Goal: Task Accomplishment & Management: Complete application form

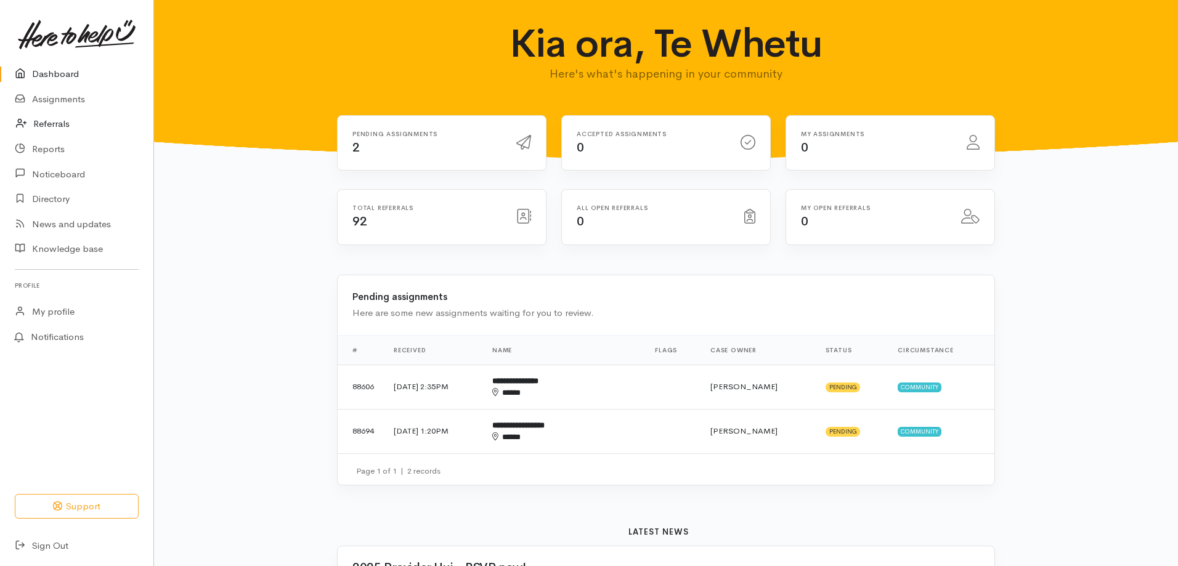
click at [54, 123] on link "Referrals" at bounding box center [76, 124] width 153 height 25
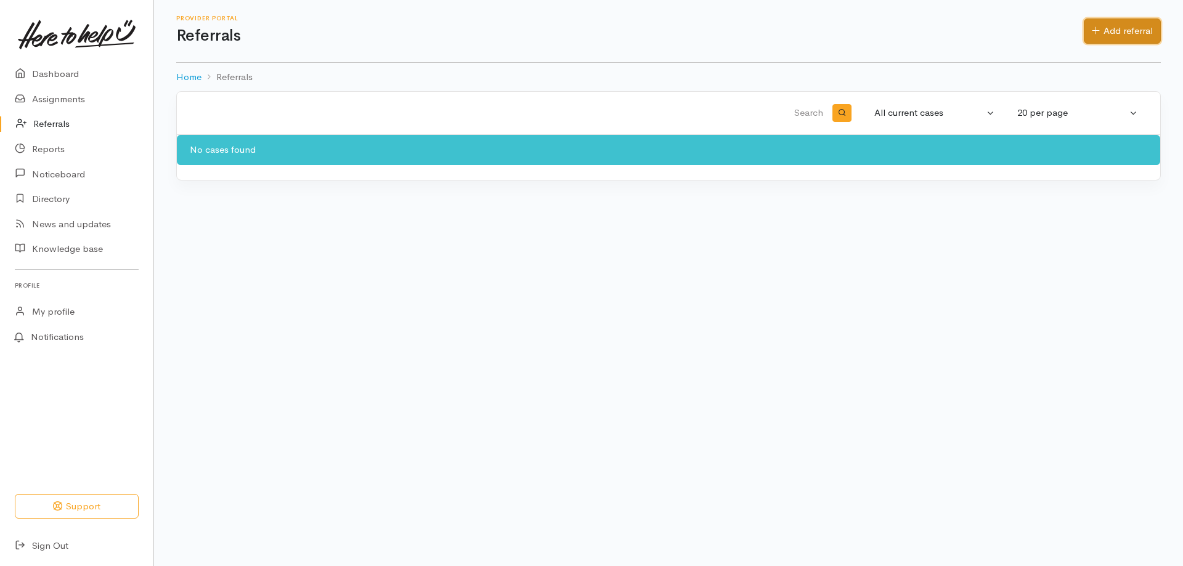
click at [1131, 23] on link "Add referral" at bounding box center [1122, 30] width 77 height 25
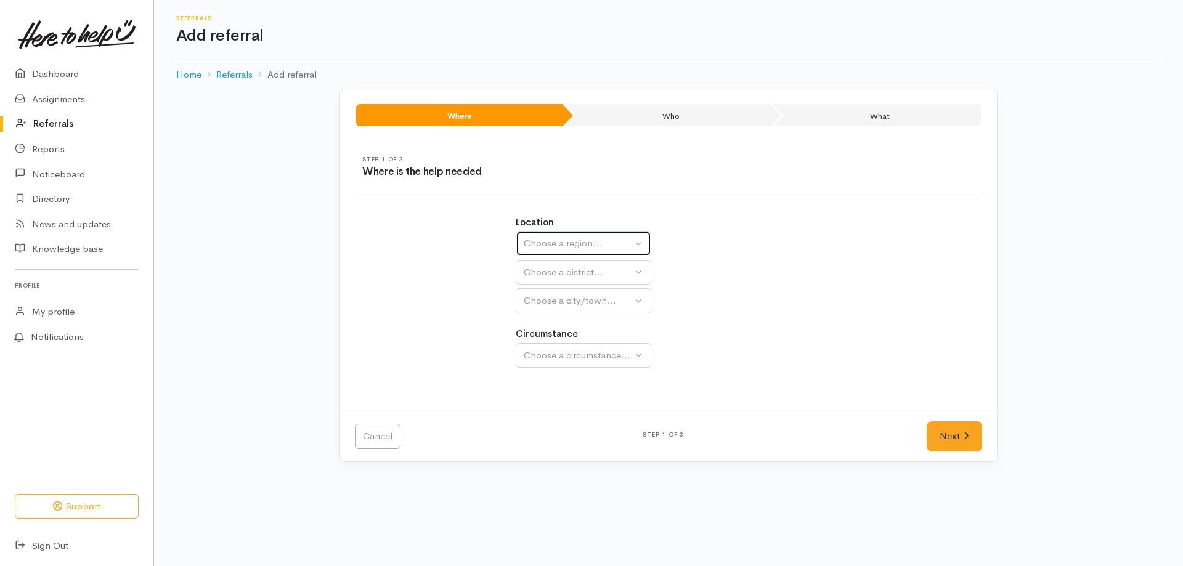
click at [557, 243] on div "Choose a region..." at bounding box center [578, 244] width 108 height 14
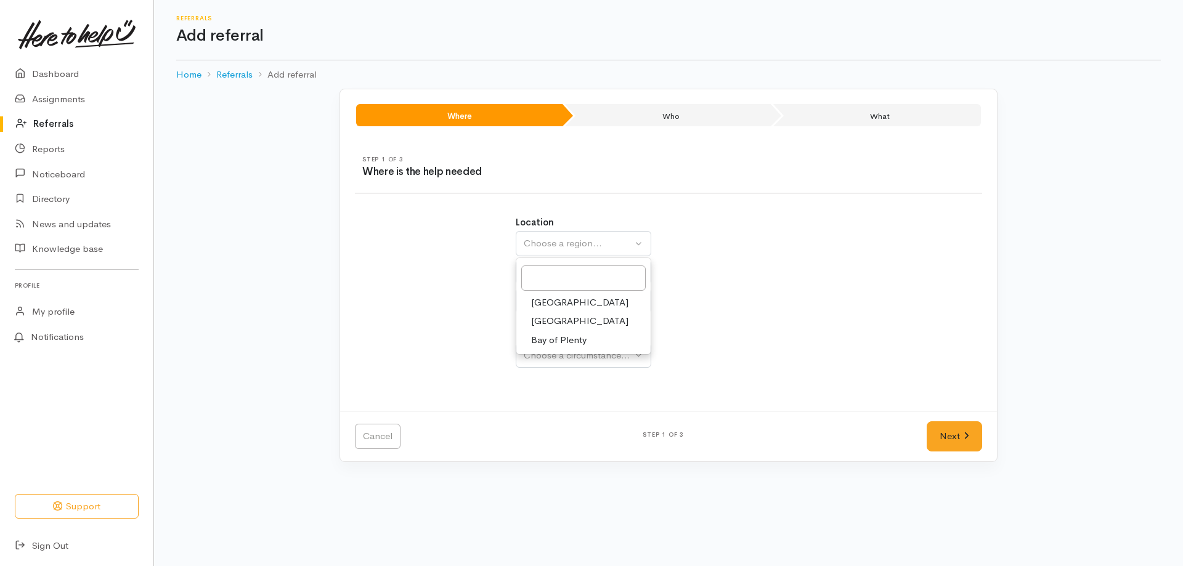
drag, startPoint x: 548, startPoint y: 335, endPoint x: 551, endPoint y: 314, distance: 21.2
click at [551, 314] on ul "[GEOGRAPHIC_DATA] [GEOGRAPHIC_DATA]" at bounding box center [583, 321] width 134 height 57
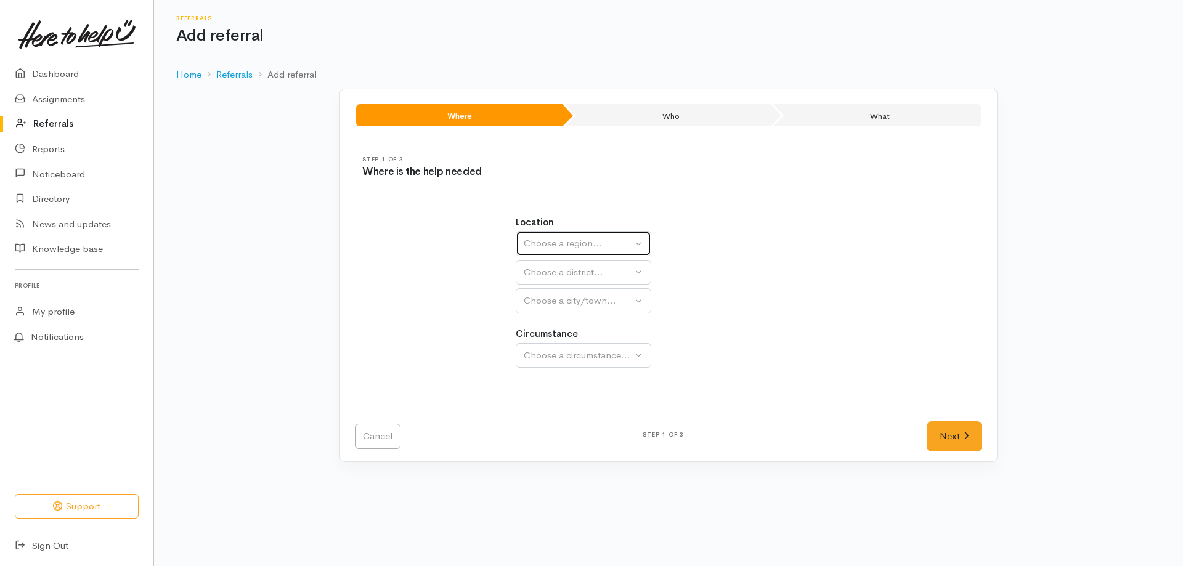
click at [569, 241] on div "Choose a region..." at bounding box center [578, 244] width 108 height 14
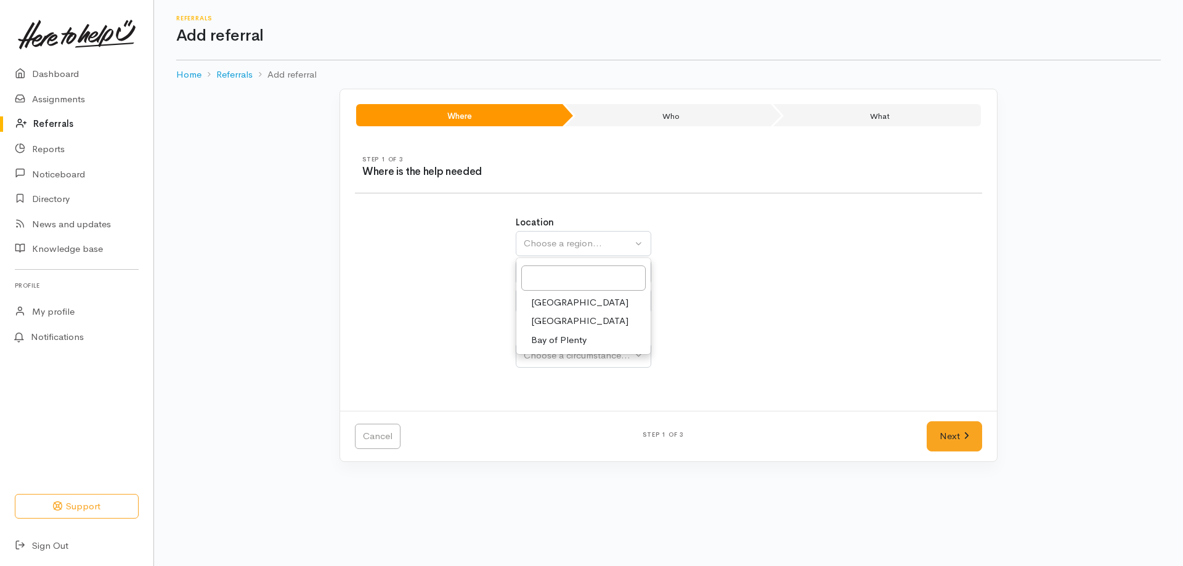
click at [550, 314] on link "[GEOGRAPHIC_DATA]" at bounding box center [583, 321] width 134 height 19
select select "3"
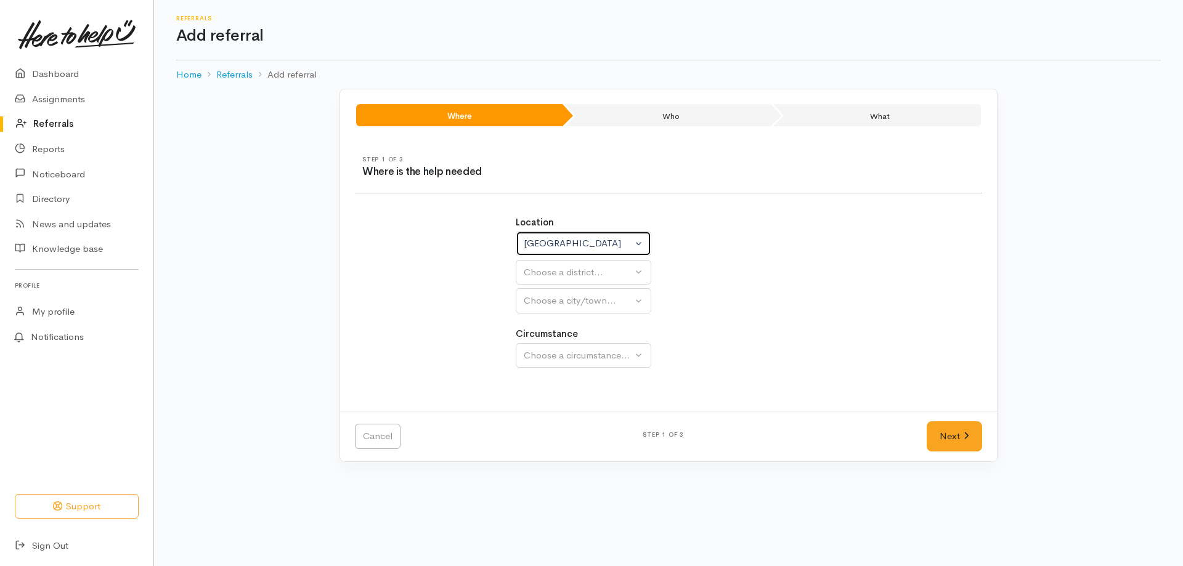
select select
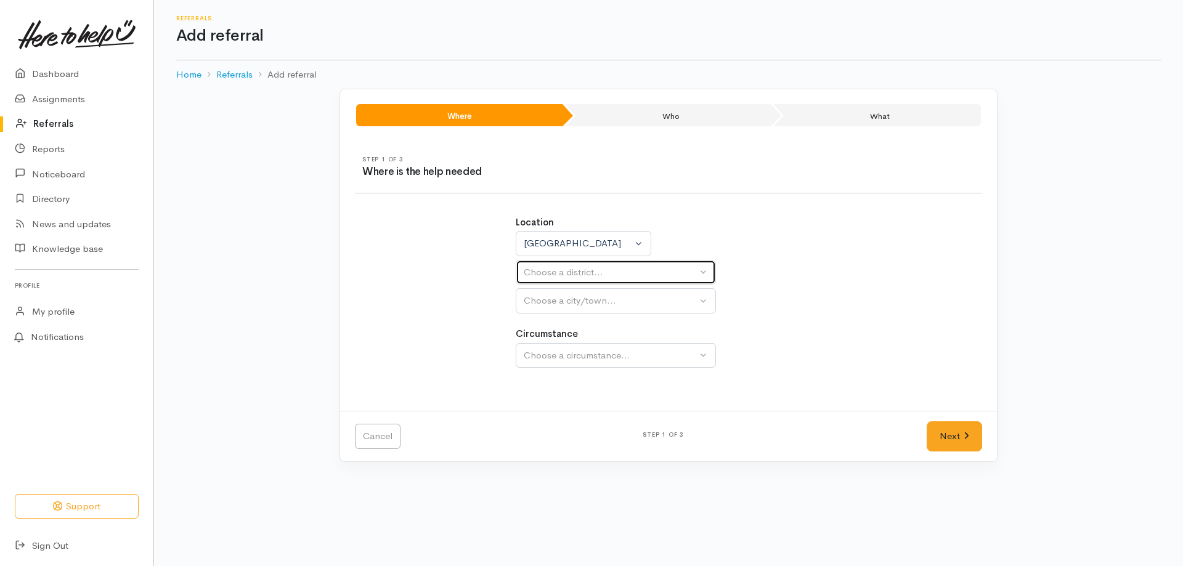
click at [577, 275] on div "Choose a district..." at bounding box center [610, 273] width 173 height 14
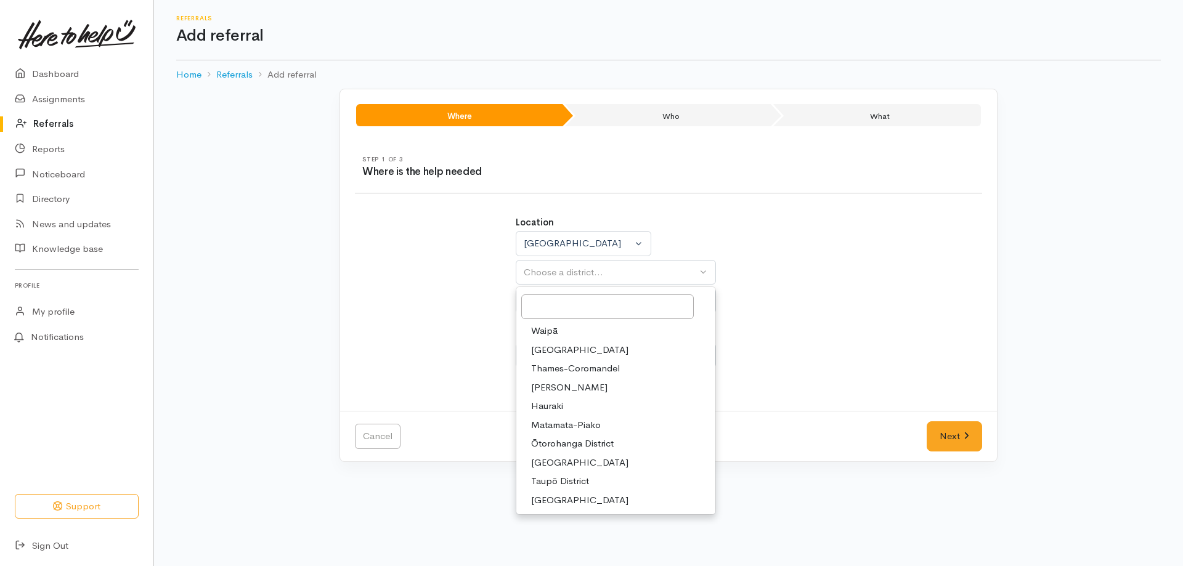
click at [552, 483] on span "Taupō District" at bounding box center [560, 482] width 58 height 14
select select "14"
select select
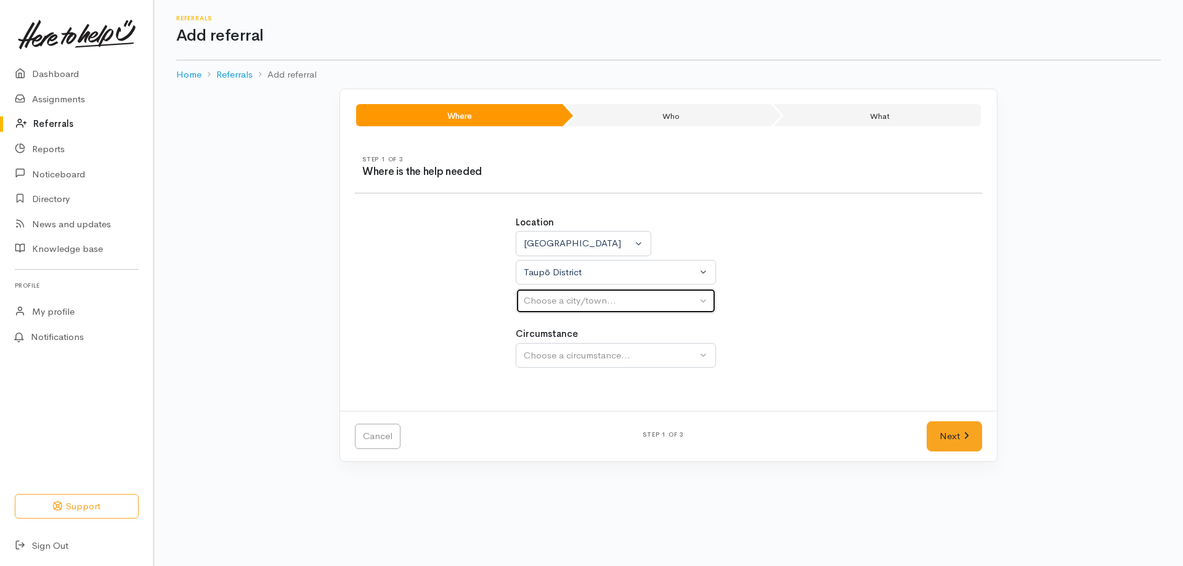
click at [568, 298] on div "Choose a city/town..." at bounding box center [610, 301] width 173 height 14
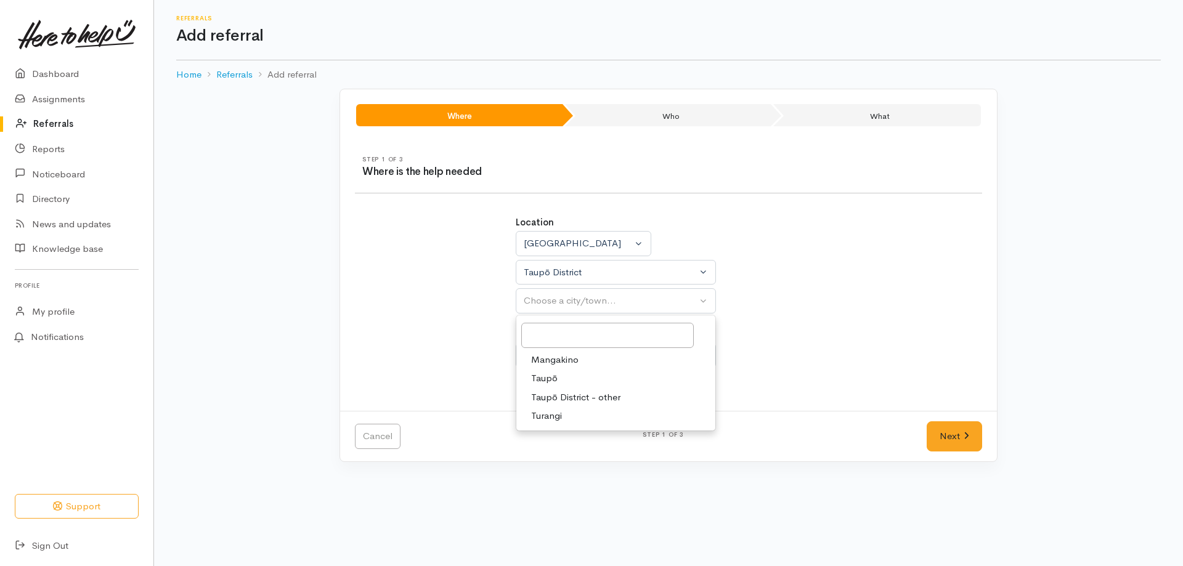
click at [552, 377] on span "Taupō" at bounding box center [544, 379] width 27 height 14
select select "183"
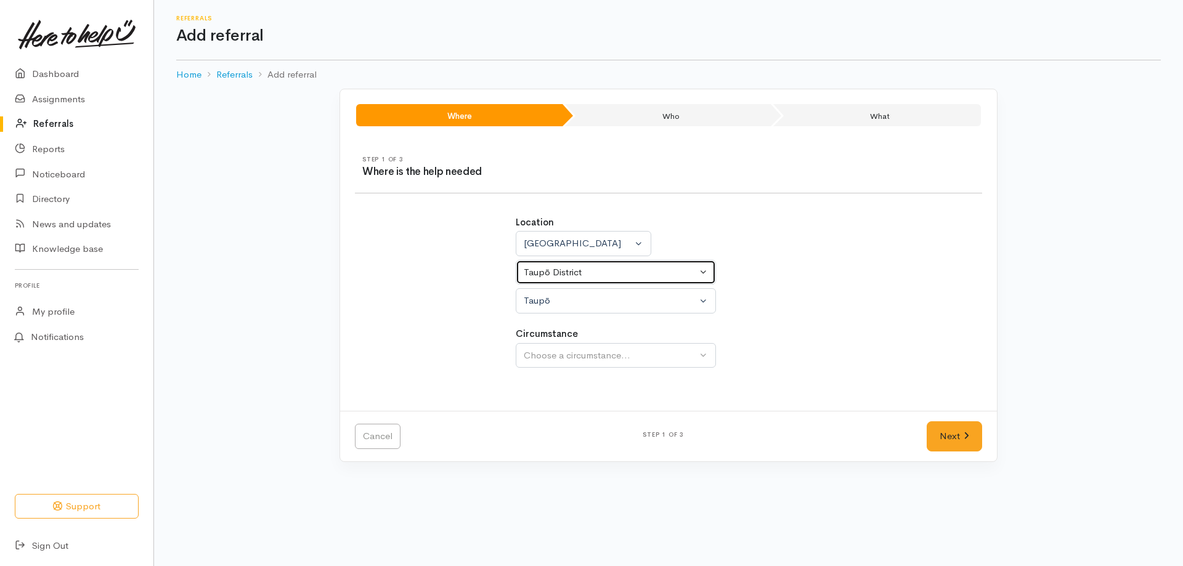
click at [695, 270] on div "Taupō District" at bounding box center [610, 273] width 173 height 14
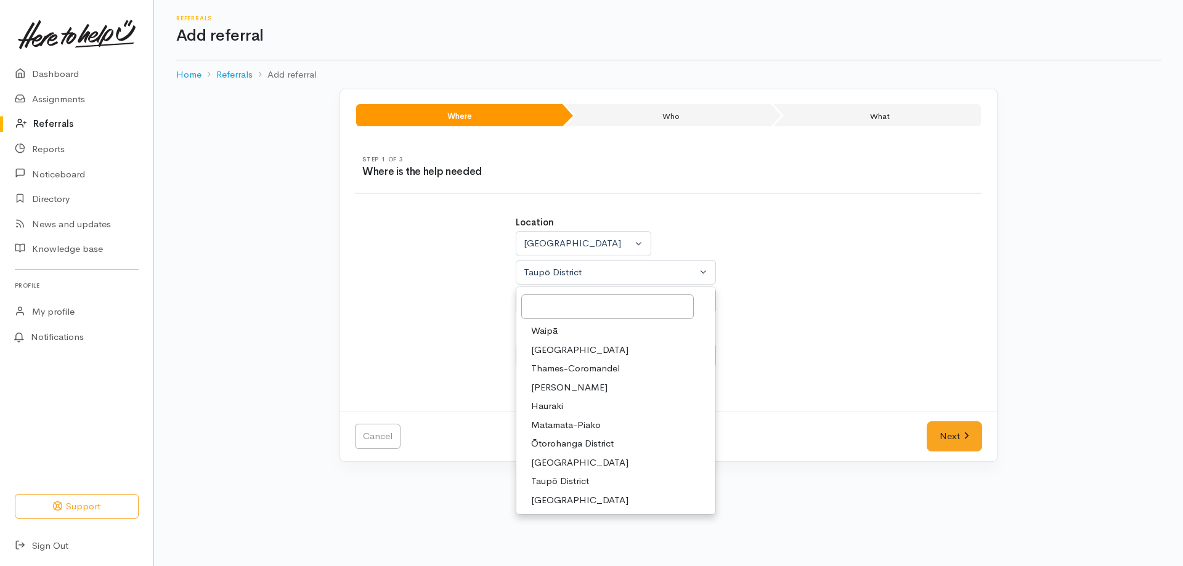
click at [785, 305] on div "Location [GEOGRAPHIC_DATA] [GEOGRAPHIC_DATA] [GEOGRAPHIC_DATA] [GEOGRAPHIC_DATA…" at bounding box center [669, 265] width 306 height 98
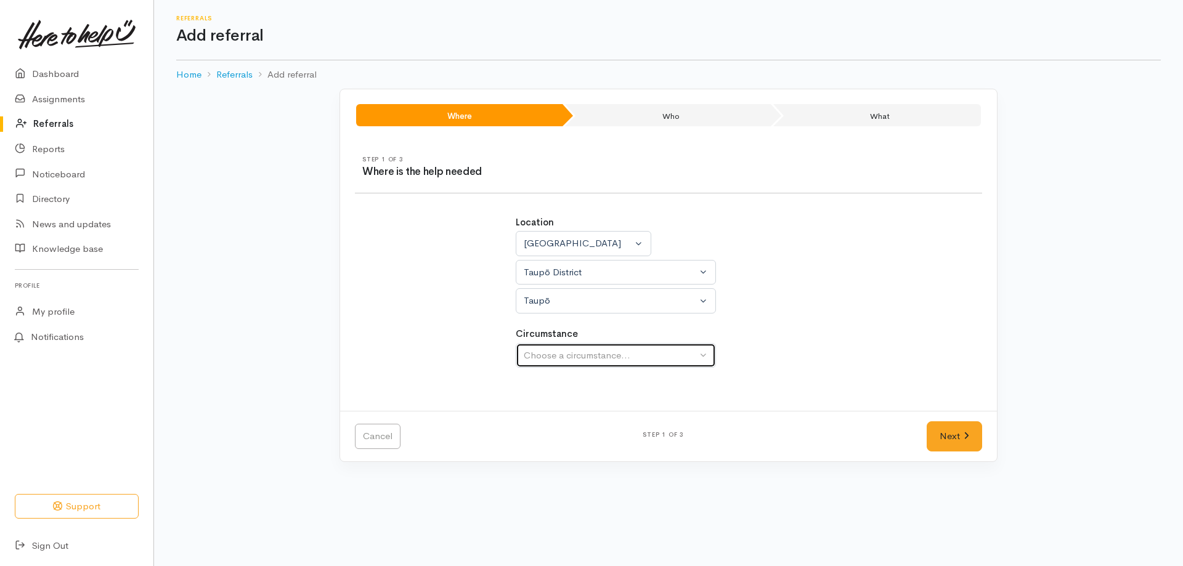
click at [641, 353] on div "Choose a circumstance..." at bounding box center [610, 356] width 173 height 14
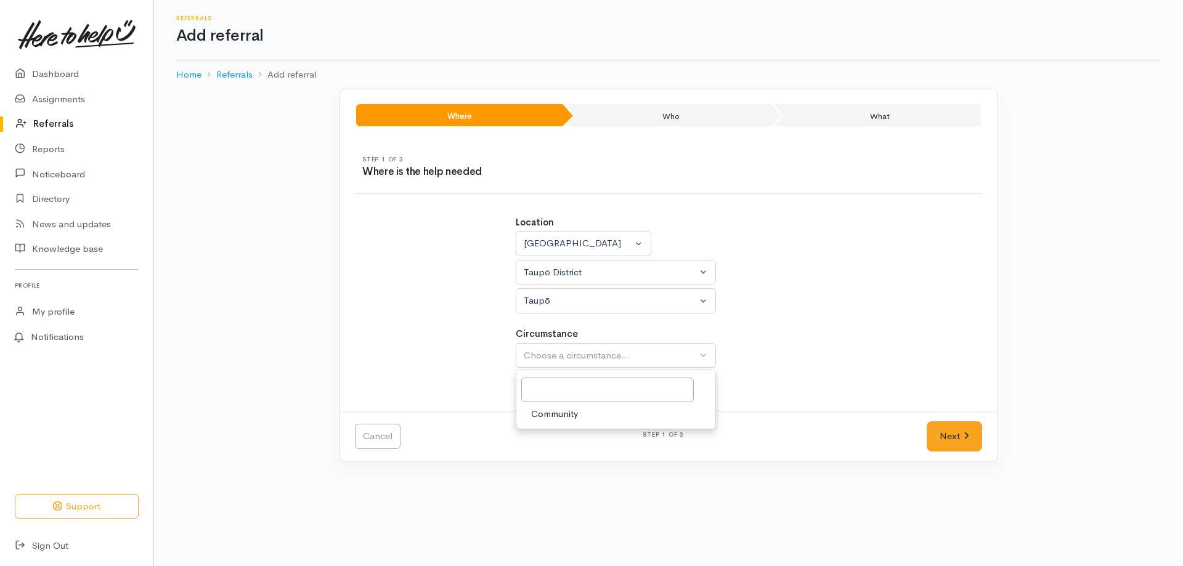
click at [572, 413] on span "Community" at bounding box center [554, 414] width 47 height 14
select select "2"
click at [950, 438] on link "Next" at bounding box center [954, 437] width 55 height 30
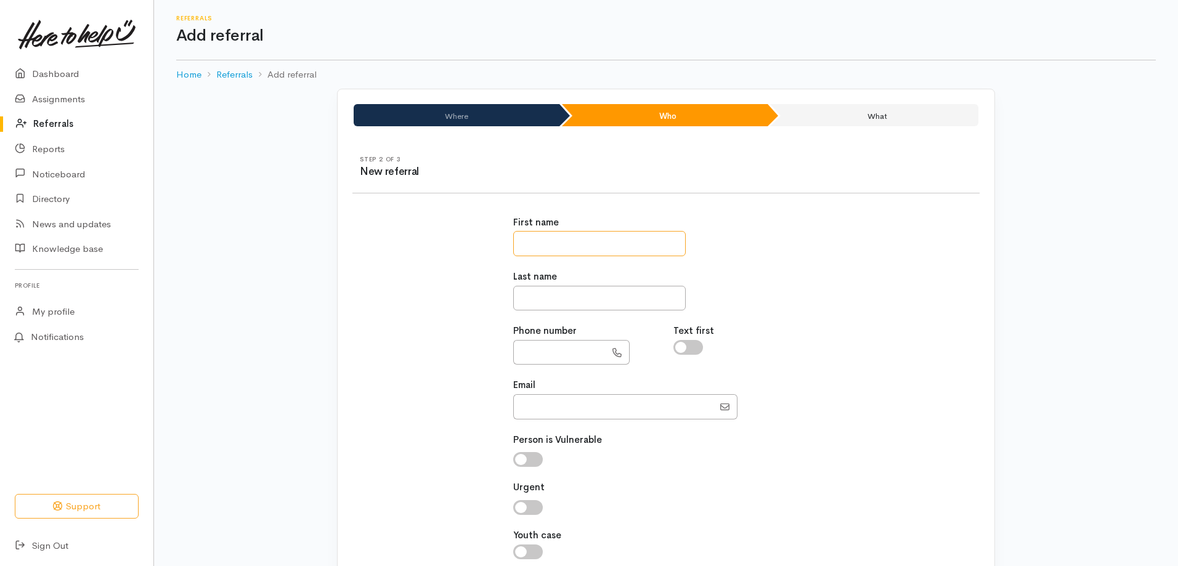
click at [544, 248] on input "text" at bounding box center [599, 243] width 173 height 25
type input "******"
type input "*****"
paste input "**********"
type input "**********"
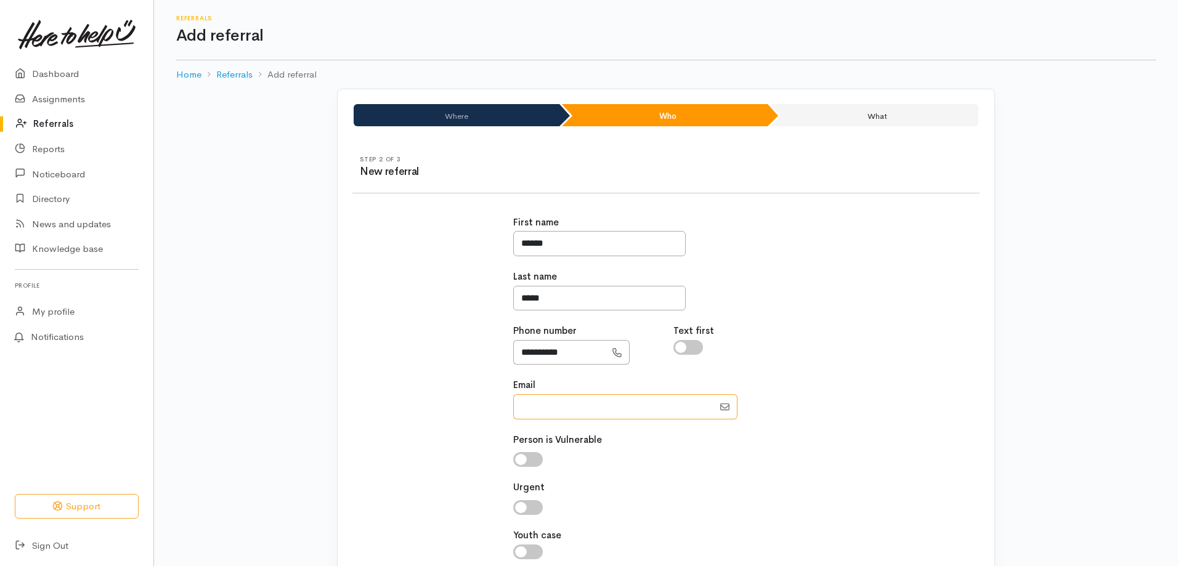
click at [529, 407] on input "Email" at bounding box center [613, 406] width 200 height 25
click at [534, 408] on input "Email" at bounding box center [613, 406] width 200 height 25
paste input "[EMAIL_ADDRESS][DOMAIN_NAME]"
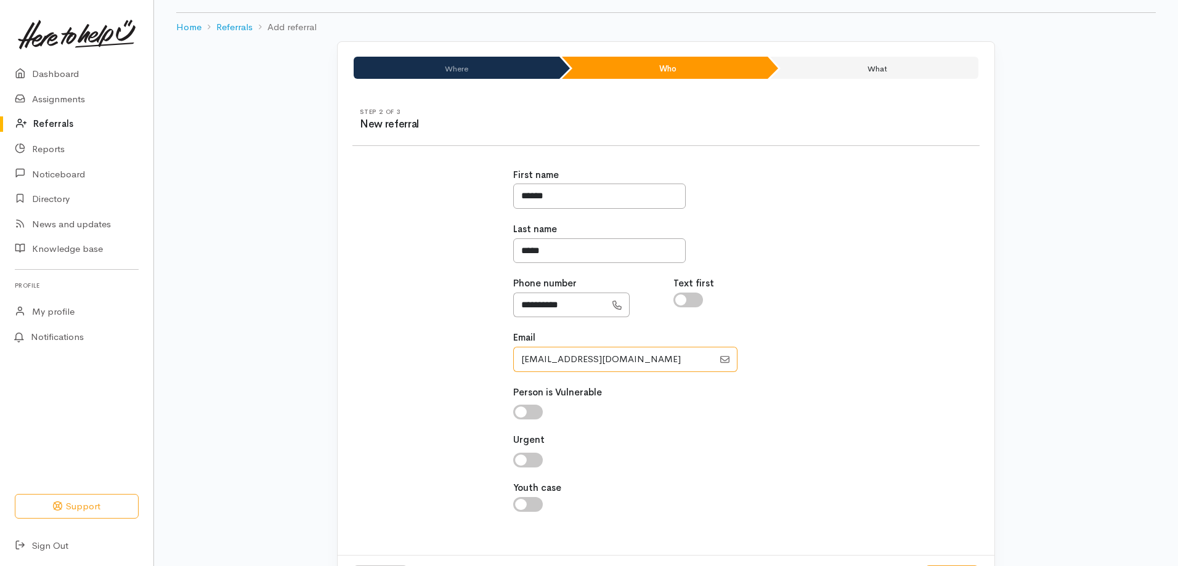
scroll to position [102, 0]
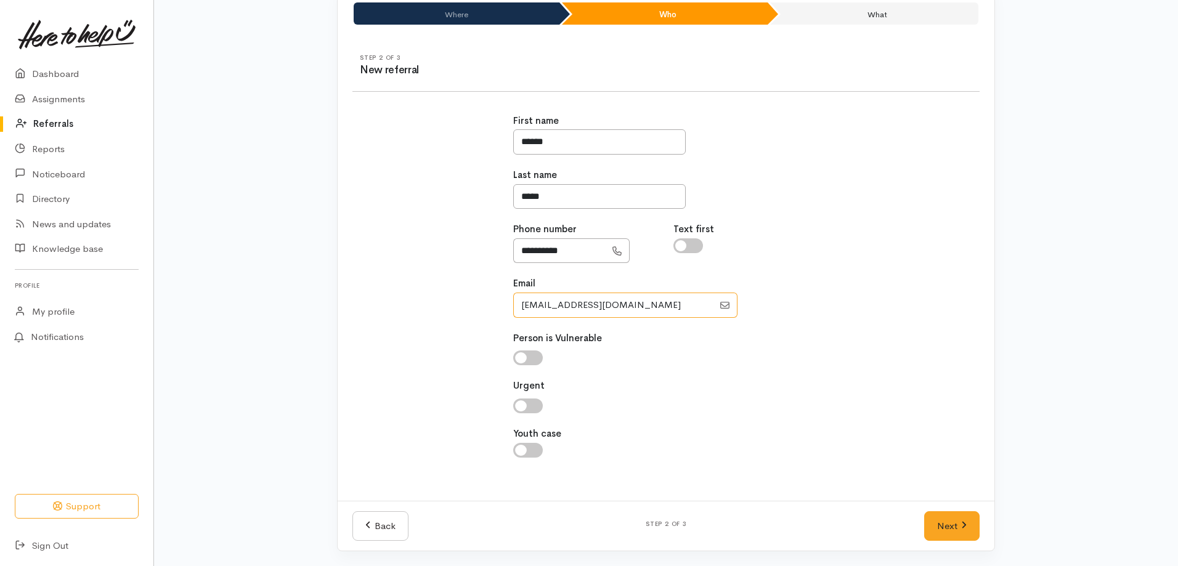
type input "[EMAIL_ADDRESS][DOMAIN_NAME]"
click at [522, 351] on input "checkbox" at bounding box center [528, 358] width 30 height 15
checkbox input "true"
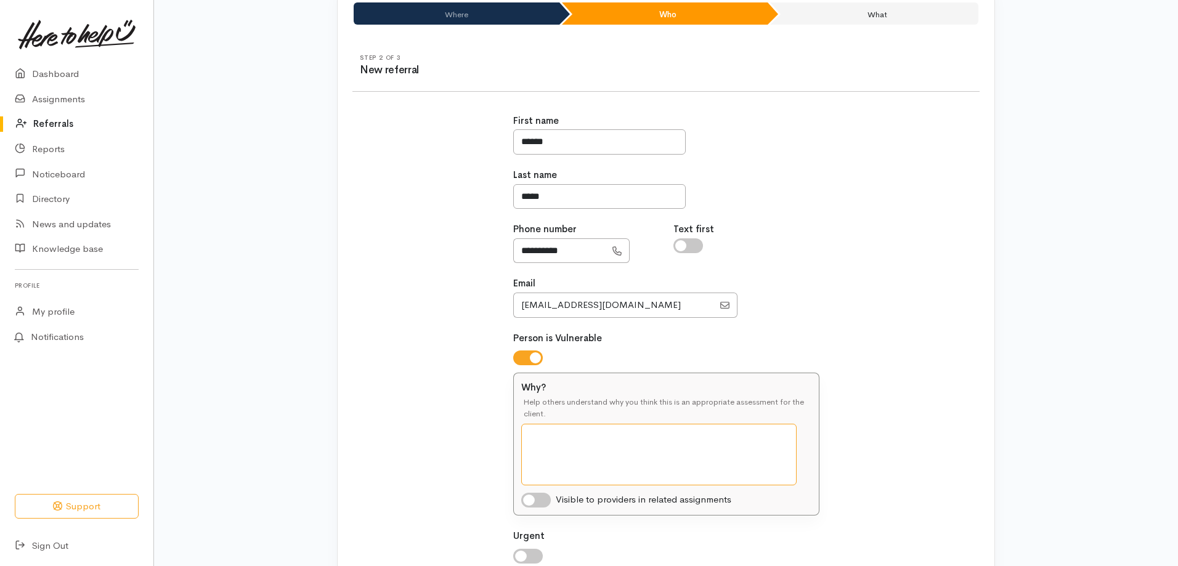
click at [565, 438] on textarea "Why?" at bounding box center [658, 455] width 275 height 62
type textarea "M"
click at [665, 433] on textarea "This client has had no work, and is on the pension, and by the time she pays fo…" at bounding box center [658, 455] width 275 height 62
click at [762, 447] on textarea "This client has had no work, and she is on the pension. Due to the loss of work…" at bounding box center [658, 455] width 275 height 62
click at [632, 462] on textarea "This client has had no work, and she is on the pension. Due to the loss of work…" at bounding box center [658, 455] width 275 height 62
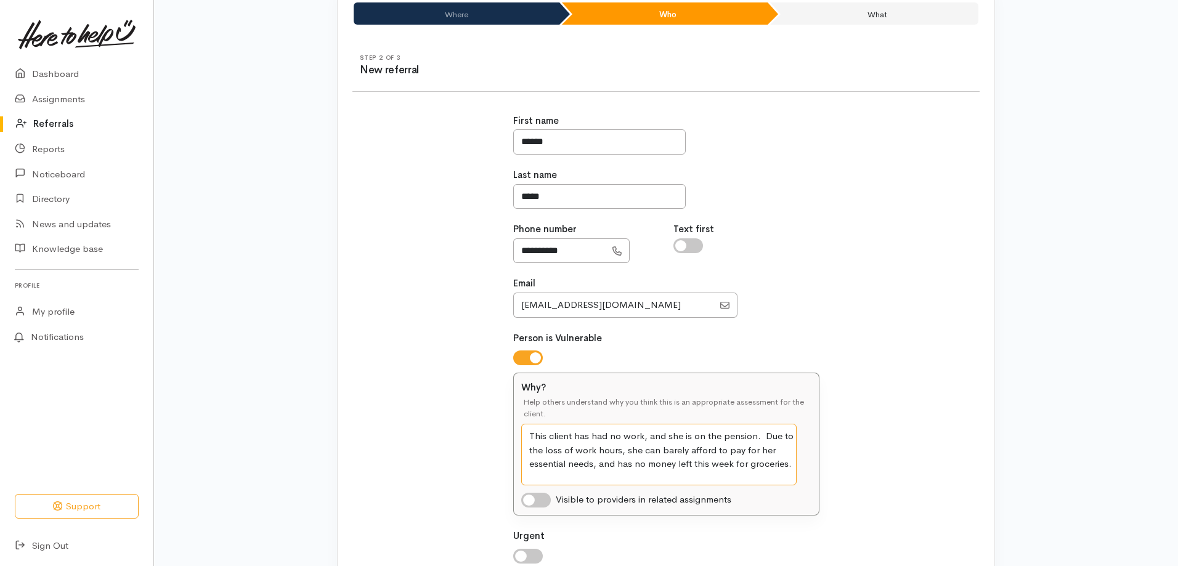
type textarea "This client has had no work, and she is on the pension. Due to the loss of work…"
click at [528, 494] on input "checkbox" at bounding box center [536, 500] width 30 height 15
checkbox input "true"
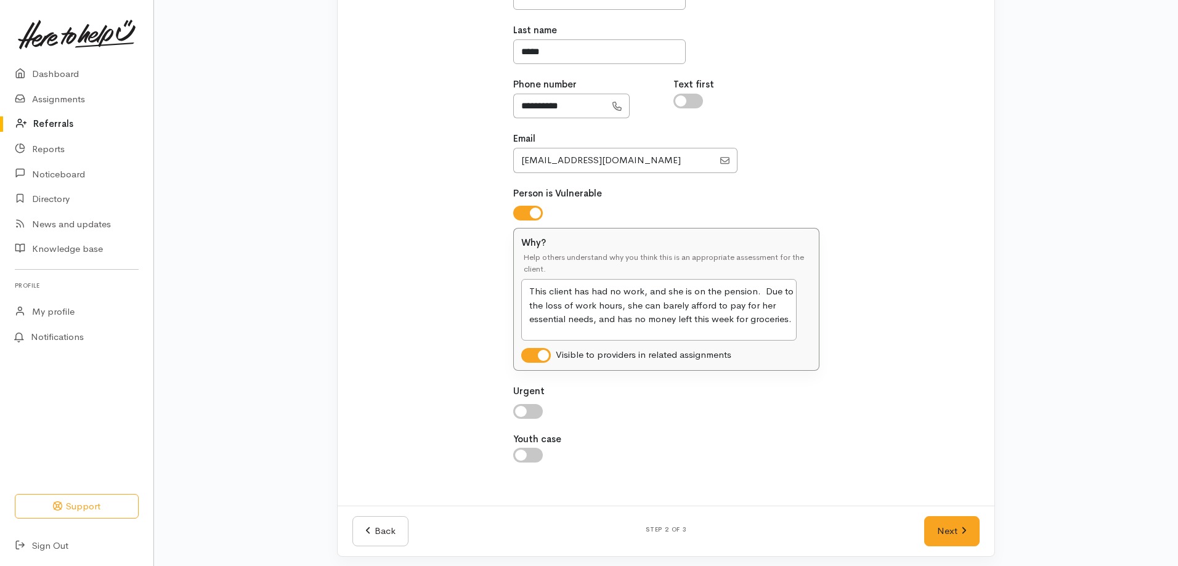
scroll to position [252, 0]
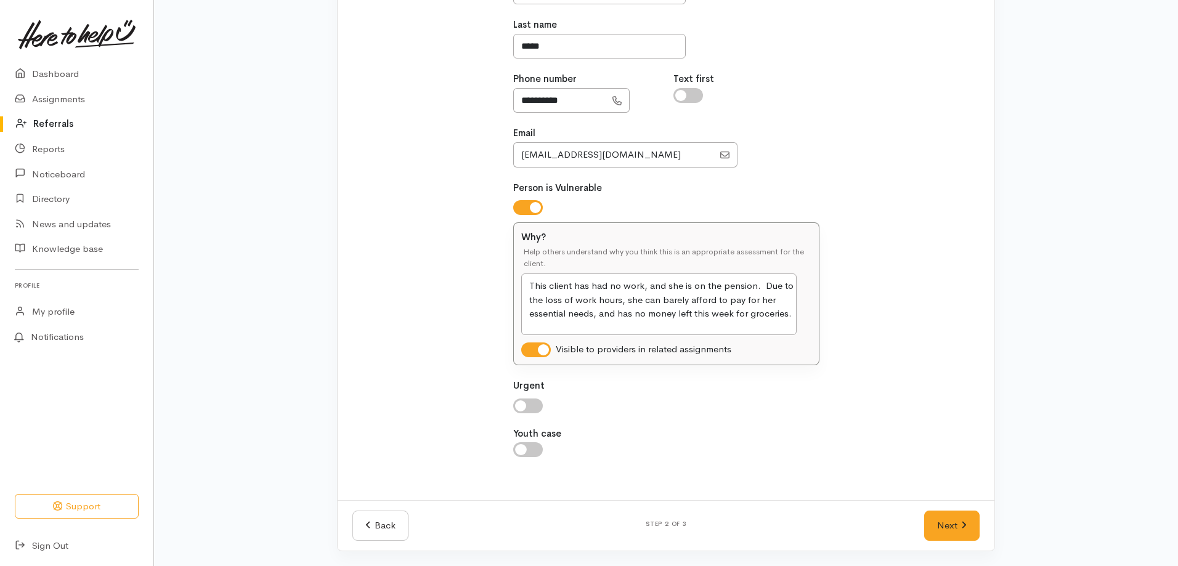
click at [523, 405] on input "checkbox" at bounding box center [528, 406] width 30 height 15
checkbox input "true"
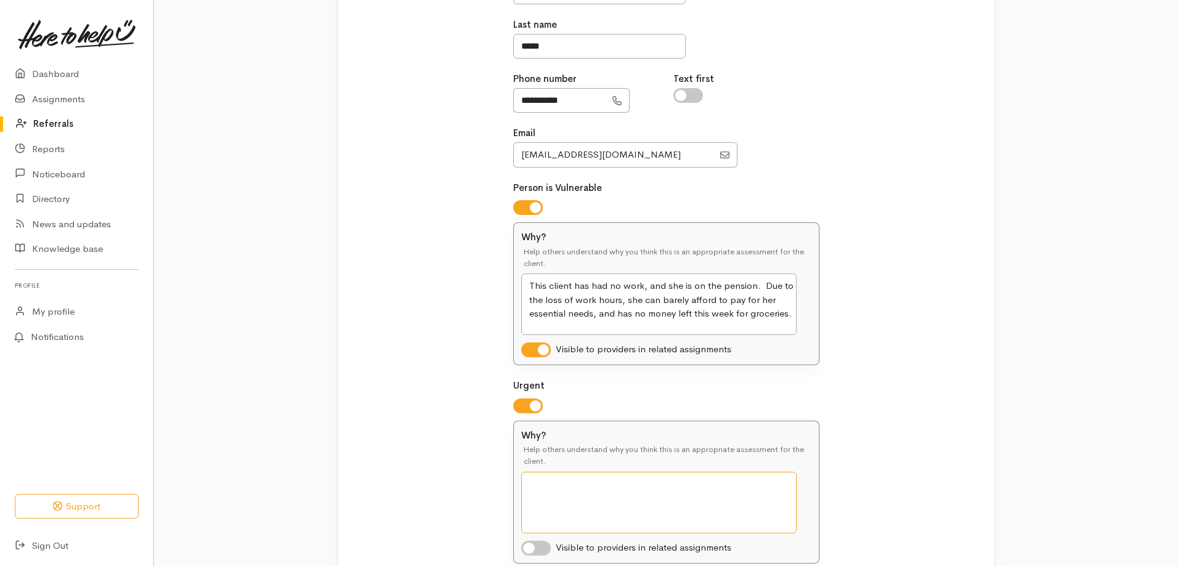
click at [554, 489] on textarea "Why?" at bounding box center [658, 503] width 275 height 62
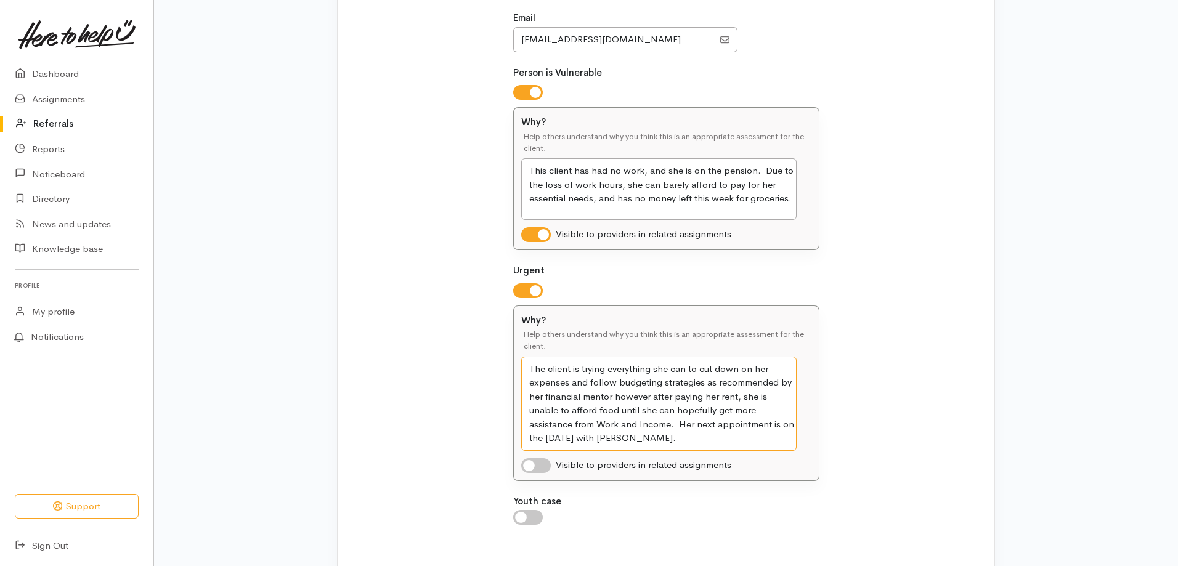
scroll to position [435, 0]
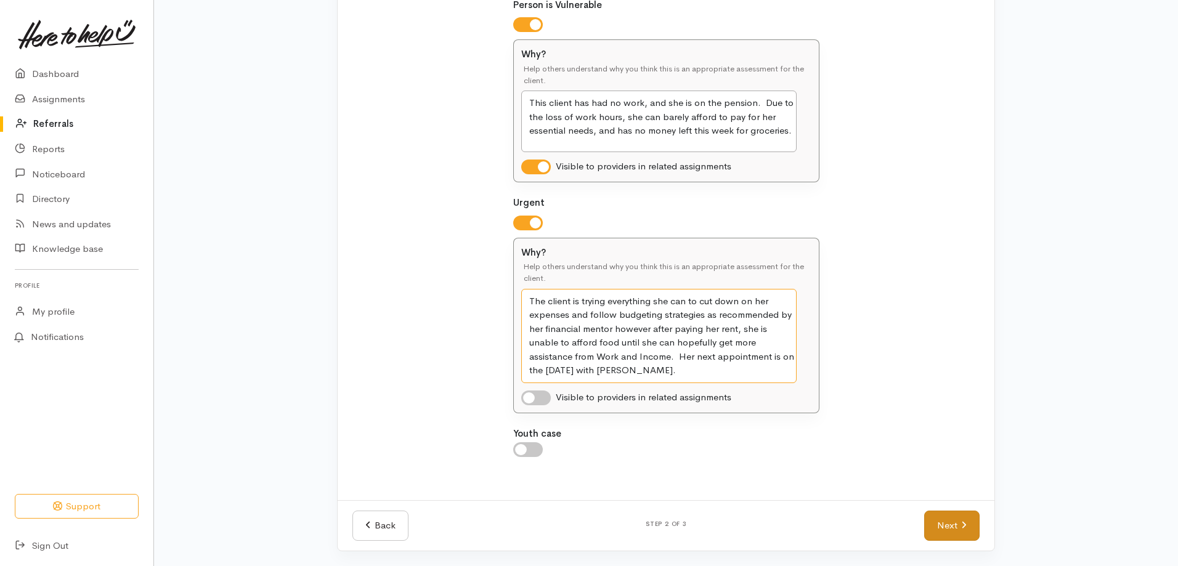
type textarea "The client is trying everything she can to cut down on her expenses and follow …"
click at [935, 524] on link "Next" at bounding box center [951, 526] width 55 height 30
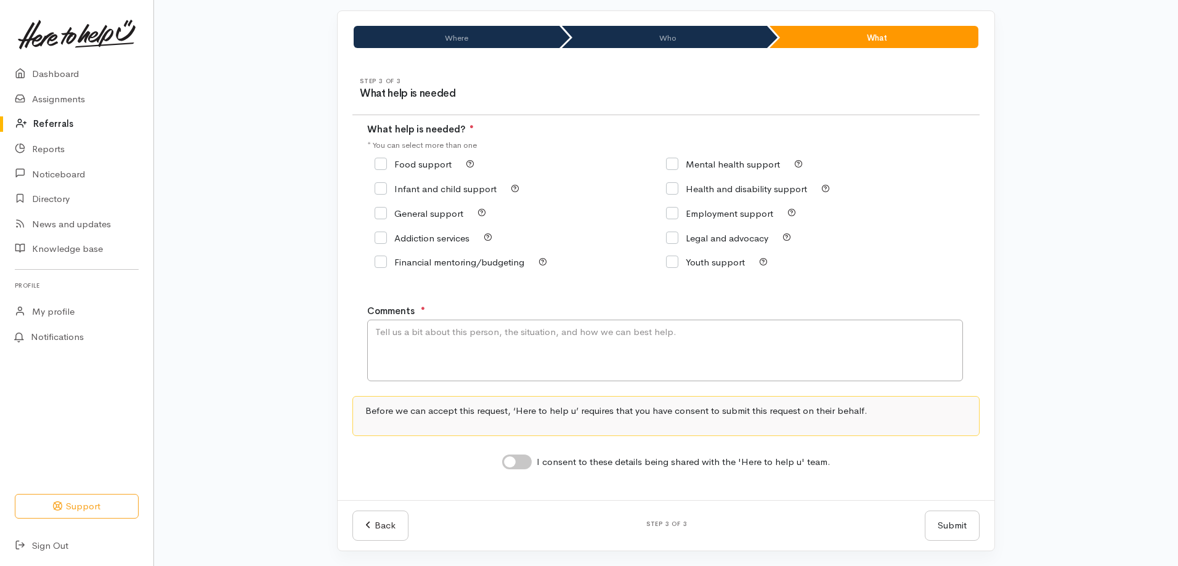
scroll to position [78, 0]
click at [379, 168] on input "Food support" at bounding box center [413, 164] width 77 height 9
checkbox input "true"
click at [418, 333] on textarea "Comments" at bounding box center [665, 351] width 596 height 62
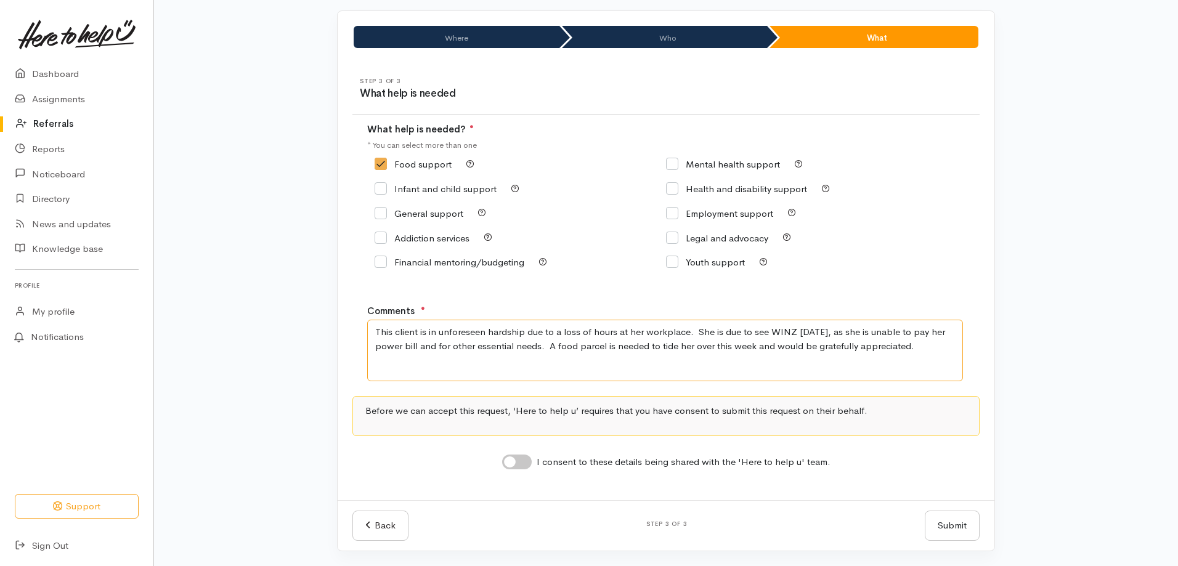
type textarea "This client is in unforeseen hardship due to a loss of hours at her workplace. …"
click at [515, 461] on input "I consent to these details being shared with the 'Here to help u' team." at bounding box center [517, 462] width 30 height 15
checkbox input "true"
click at [963, 525] on button "Submit" at bounding box center [952, 526] width 55 height 30
